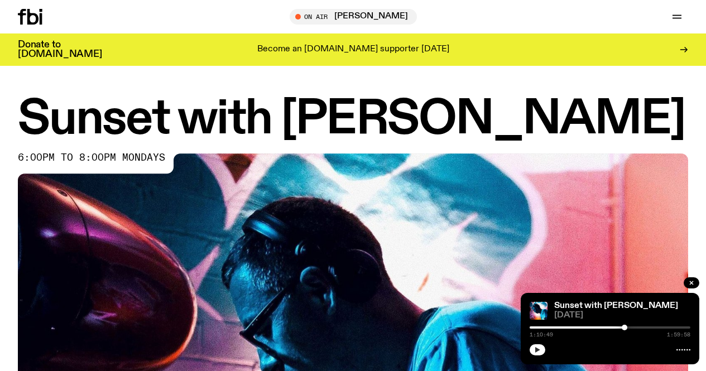
scroll to position [174, 0]
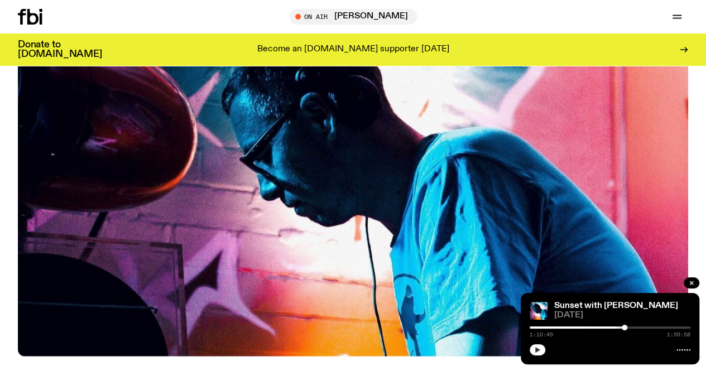
click at [534, 344] on button "button" at bounding box center [538, 349] width 16 height 11
click at [547, 328] on div at bounding box center [544, 327] width 161 height 2
click at [571, 328] on div at bounding box center [509, 327] width 161 height 2
click at [539, 348] on rect "button" at bounding box center [539, 350] width 2 height 6
click at [538, 347] on icon "button" at bounding box center [537, 350] width 7 height 7
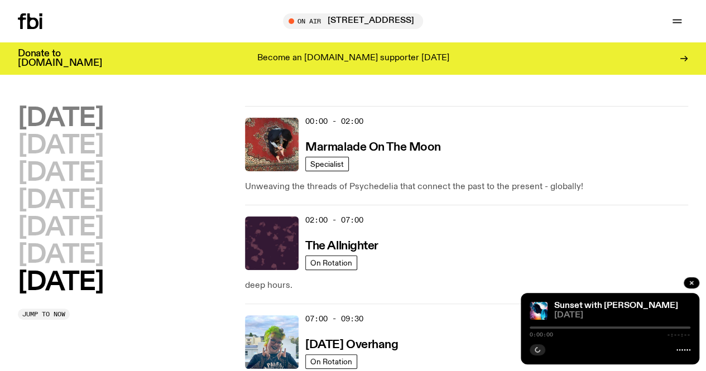
click at [93, 128] on h2 "[DATE]" at bounding box center [60, 118] width 85 height 25
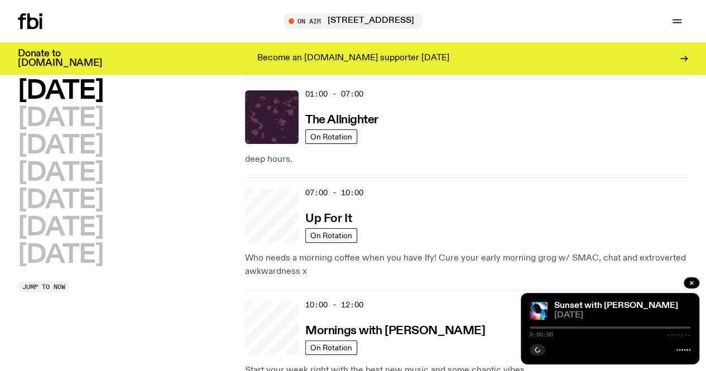
scroll to position [31, 0]
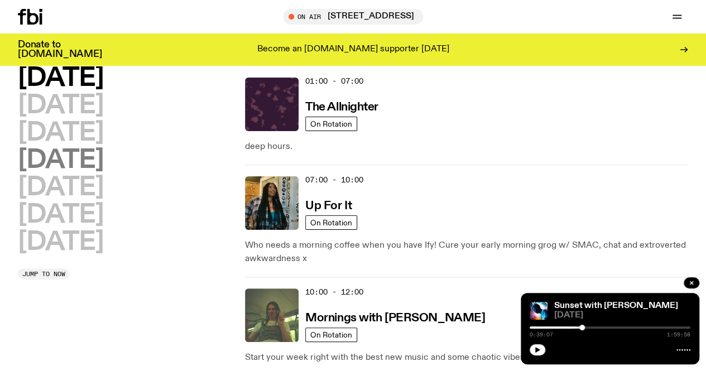
drag, startPoint x: 109, startPoint y: 183, endPoint x: 110, endPoint y: 176, distance: 6.8
click at [103, 173] on h2 "[DATE]" at bounding box center [60, 160] width 85 height 25
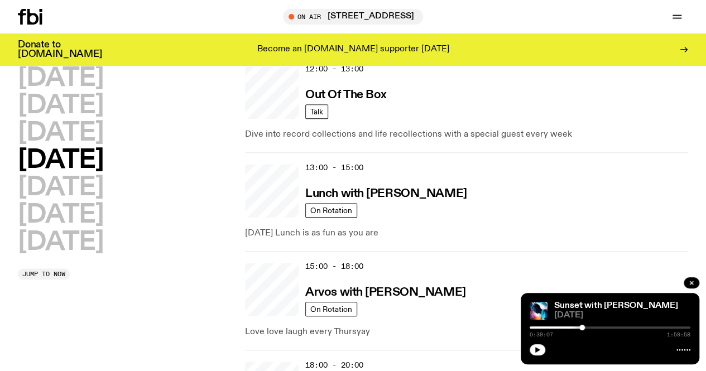
scroll to position [422, 0]
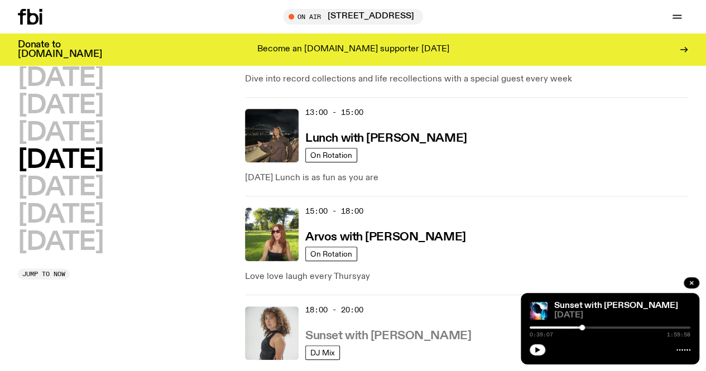
click at [379, 330] on h3 "Sunset with [PERSON_NAME]" at bounding box center [388, 336] width 166 height 12
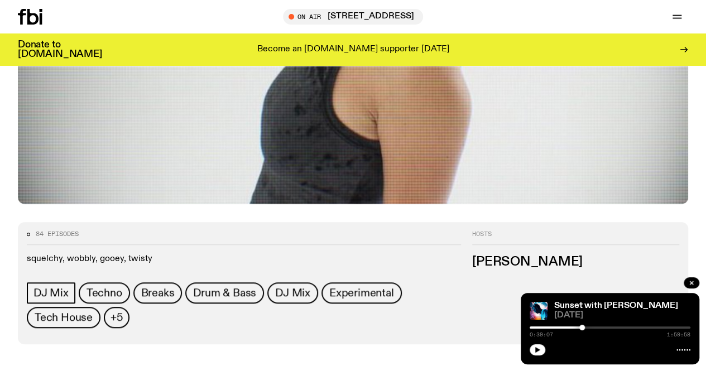
scroll to position [326, 0]
drag, startPoint x: 67, startPoint y: 326, endPoint x: 75, endPoint y: 312, distance: 16.0
click at [537, 328] on div at bounding box center [610, 327] width 161 height 2
click at [546, 326] on div at bounding box center [610, 327] width 161 height 2
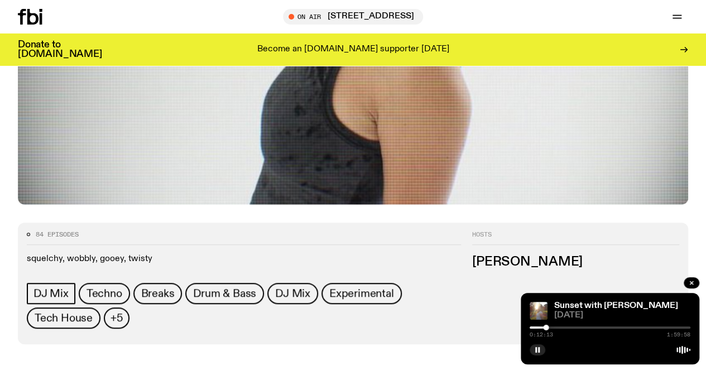
click at [556, 326] on div at bounding box center [610, 327] width 161 height 2
click at [579, 326] on div at bounding box center [610, 327] width 161 height 2
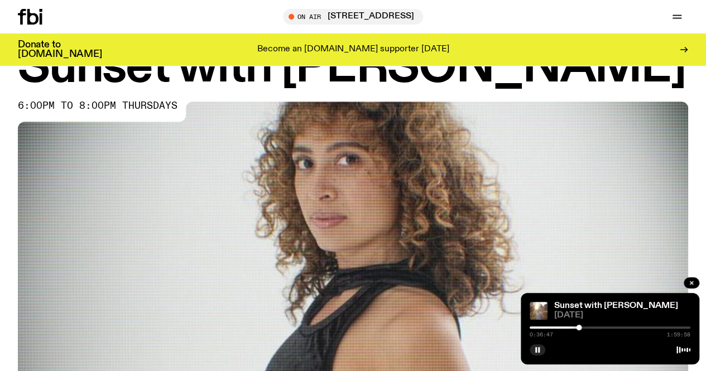
scroll to position [47, 0]
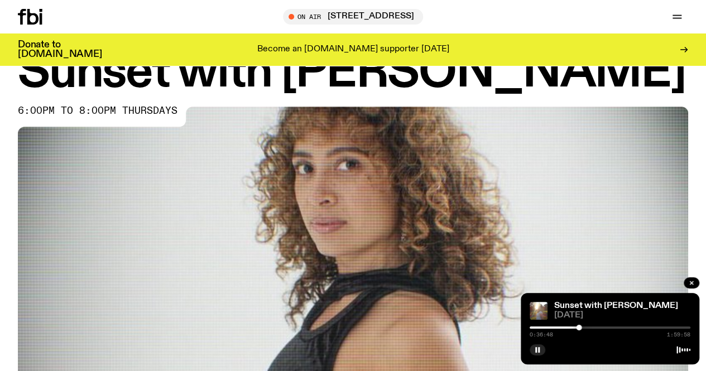
click at [0, 0] on link "Schedule" at bounding box center [0, 0] width 0 height 0
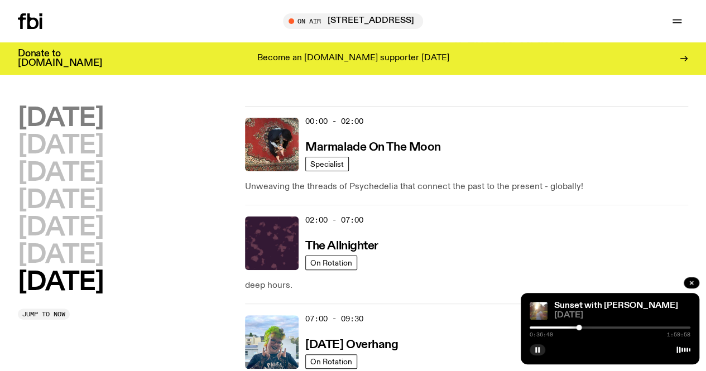
click at [103, 112] on h2 "[DATE]" at bounding box center [60, 118] width 85 height 25
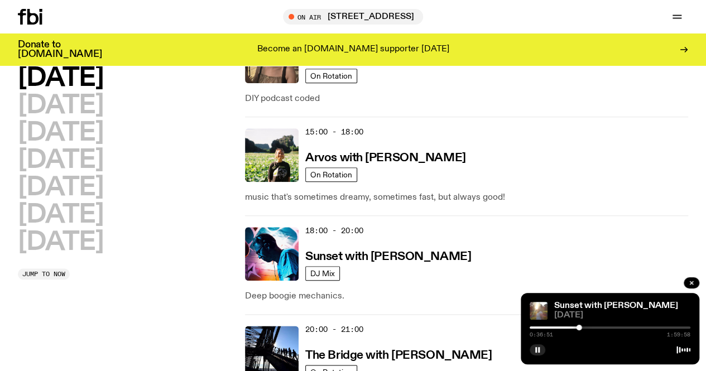
scroll to position [478, 0]
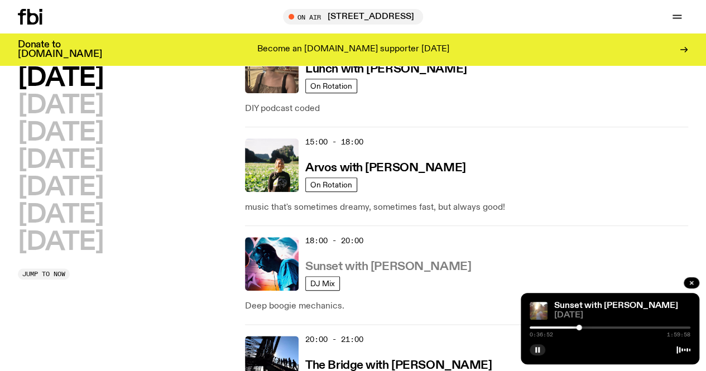
click at [378, 261] on h3 "Sunset with [PERSON_NAME]" at bounding box center [388, 267] width 166 height 12
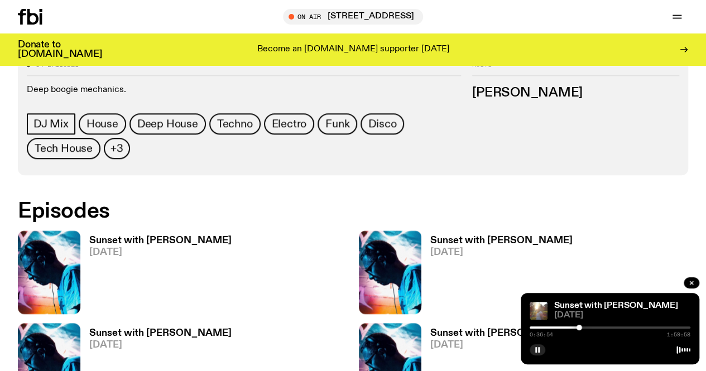
scroll to position [550, 0]
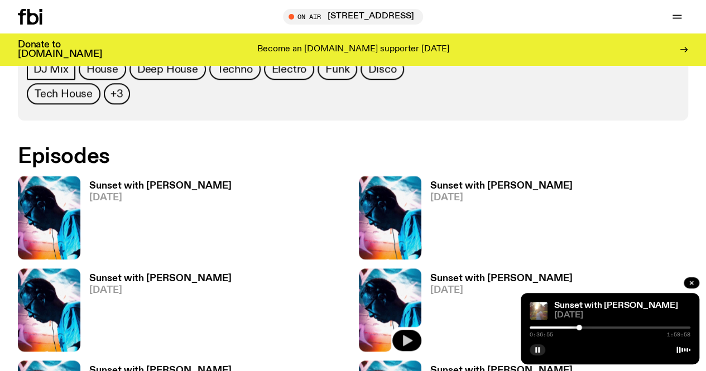
click at [392, 330] on button "button" at bounding box center [406, 340] width 29 height 21
click at [545, 326] on div at bounding box center [610, 327] width 161 height 2
